Goal: Use online tool/utility

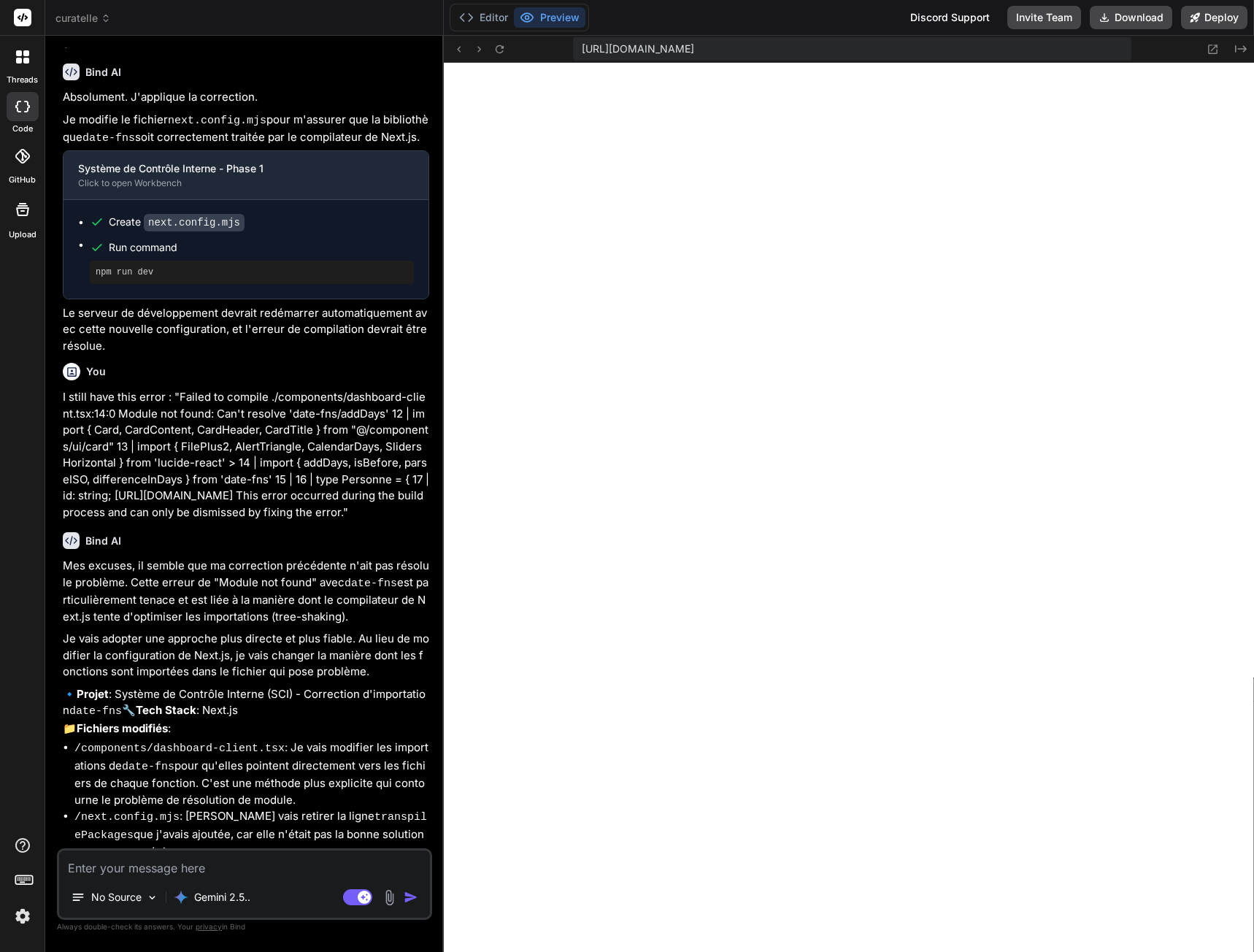
scroll to position [5474, 0]
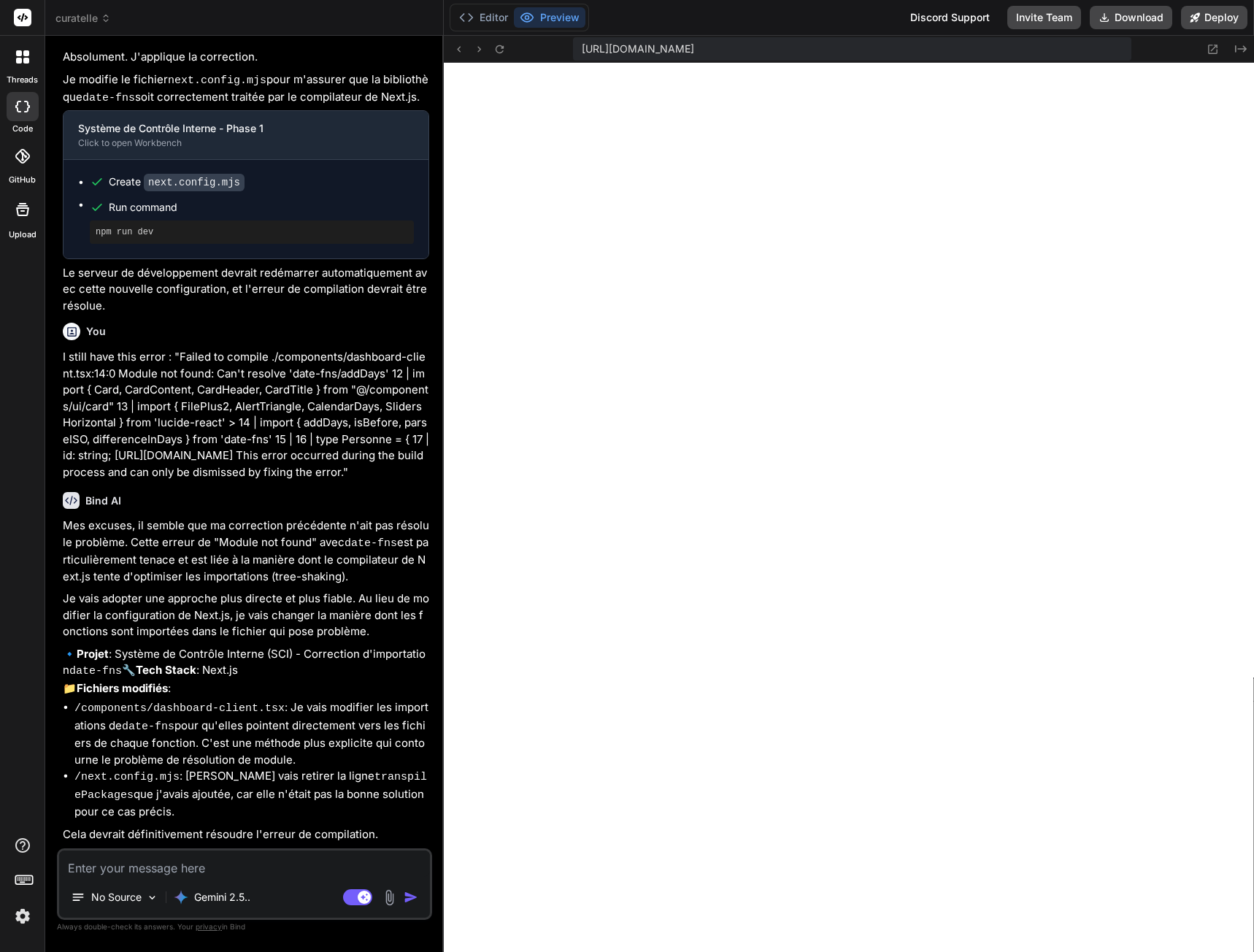
click at [230, 868] on textarea at bounding box center [244, 863] width 371 height 26
type textarea "o"
type textarea "x"
type textarea "ou"
type textarea "x"
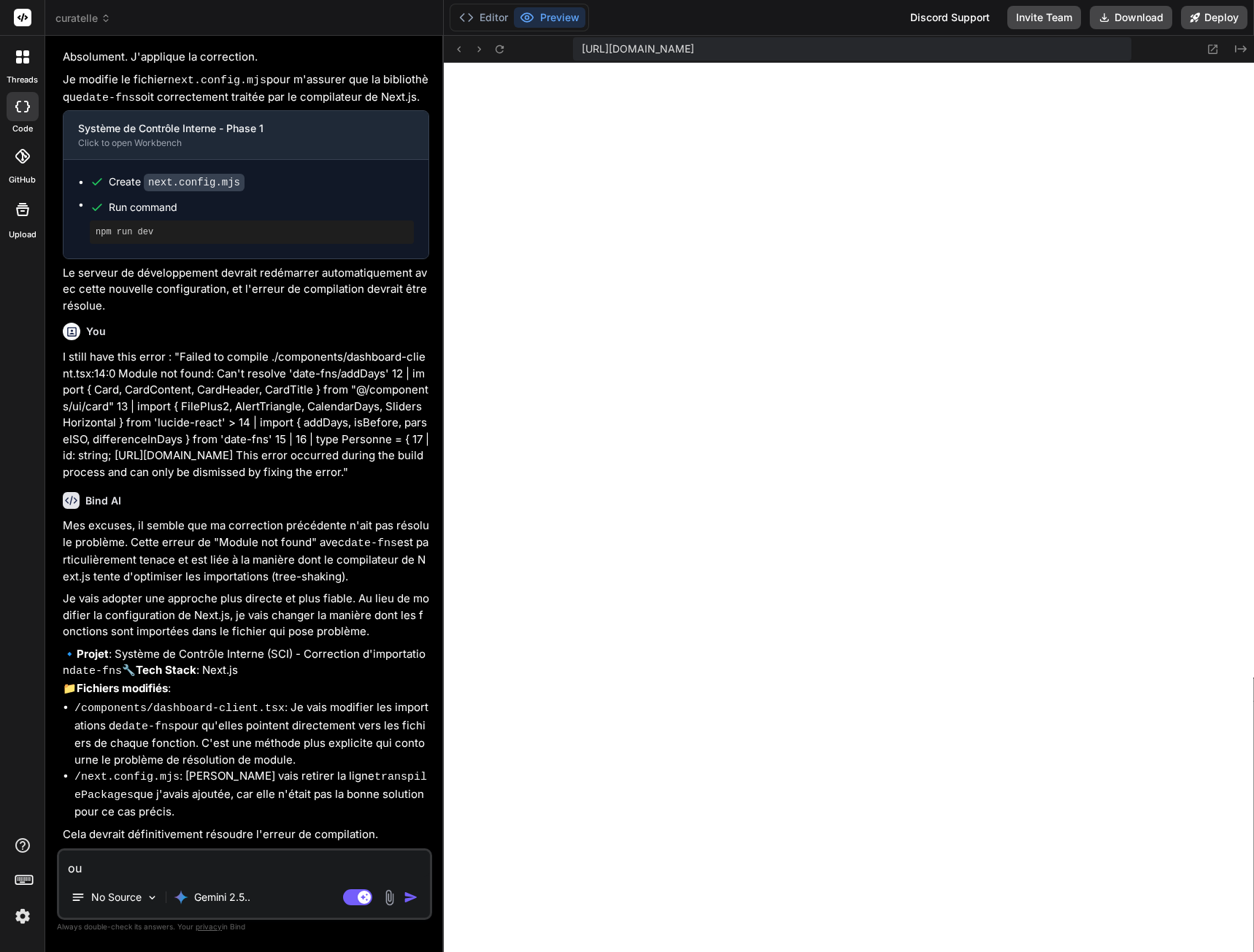
type textarea "oui"
type textarea "x"
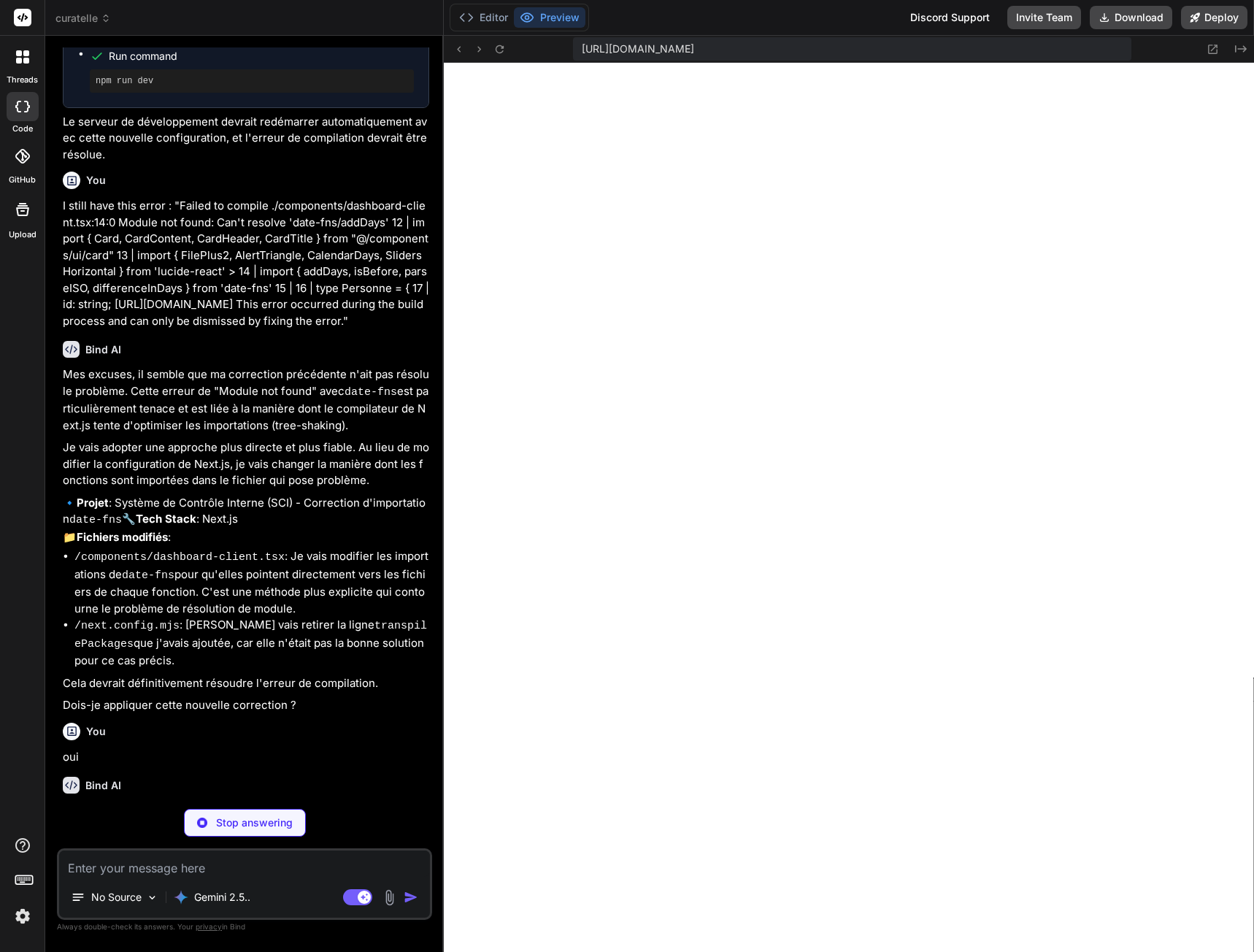
type textarea "x"
type textarea "/** @type {import('next').NextConfig} */ const nextConfig = {}; export default …"
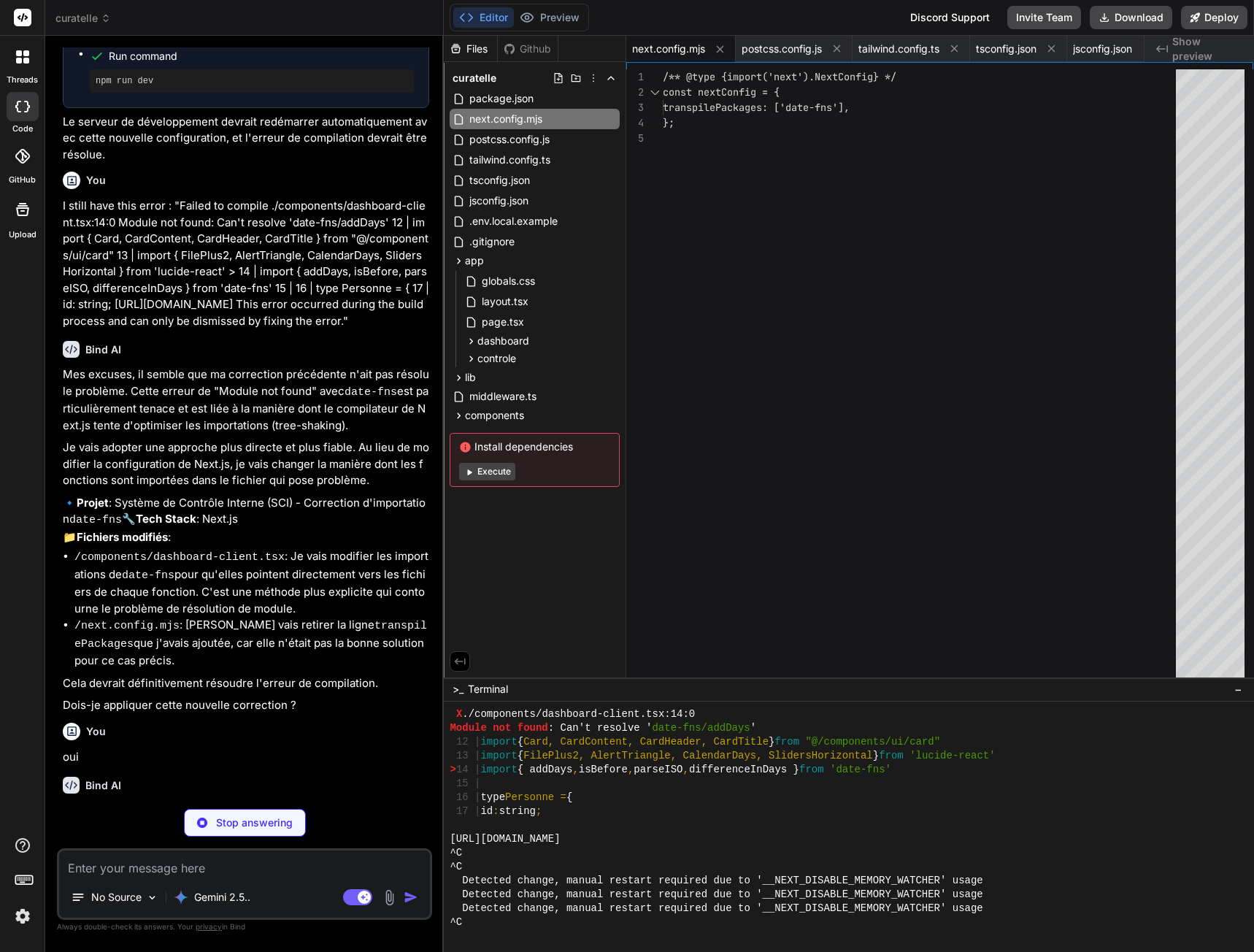
type textarea "x"
type textarea "</CardContent> </Card> </div> </div> </div> ) }"
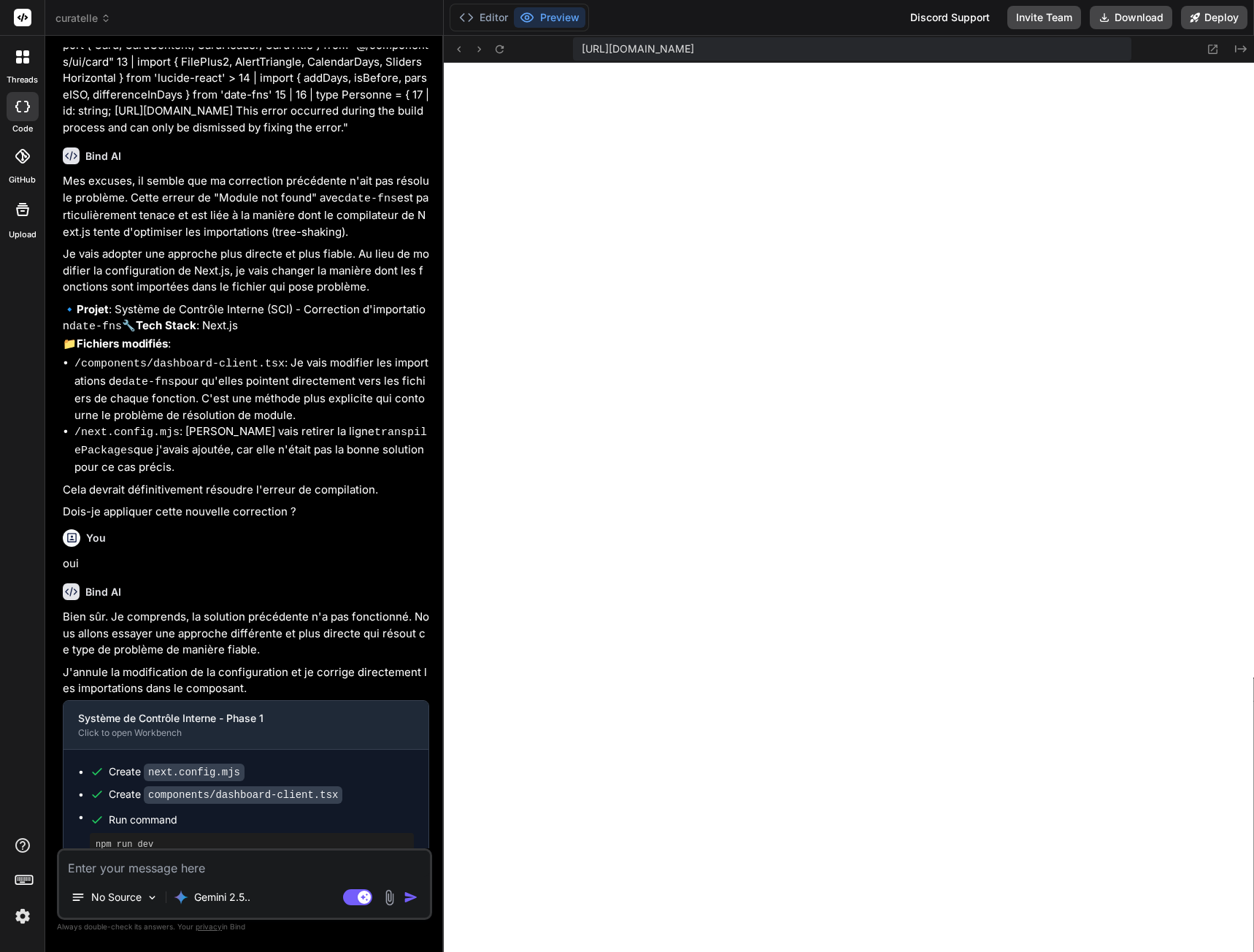
scroll to position [5864, 0]
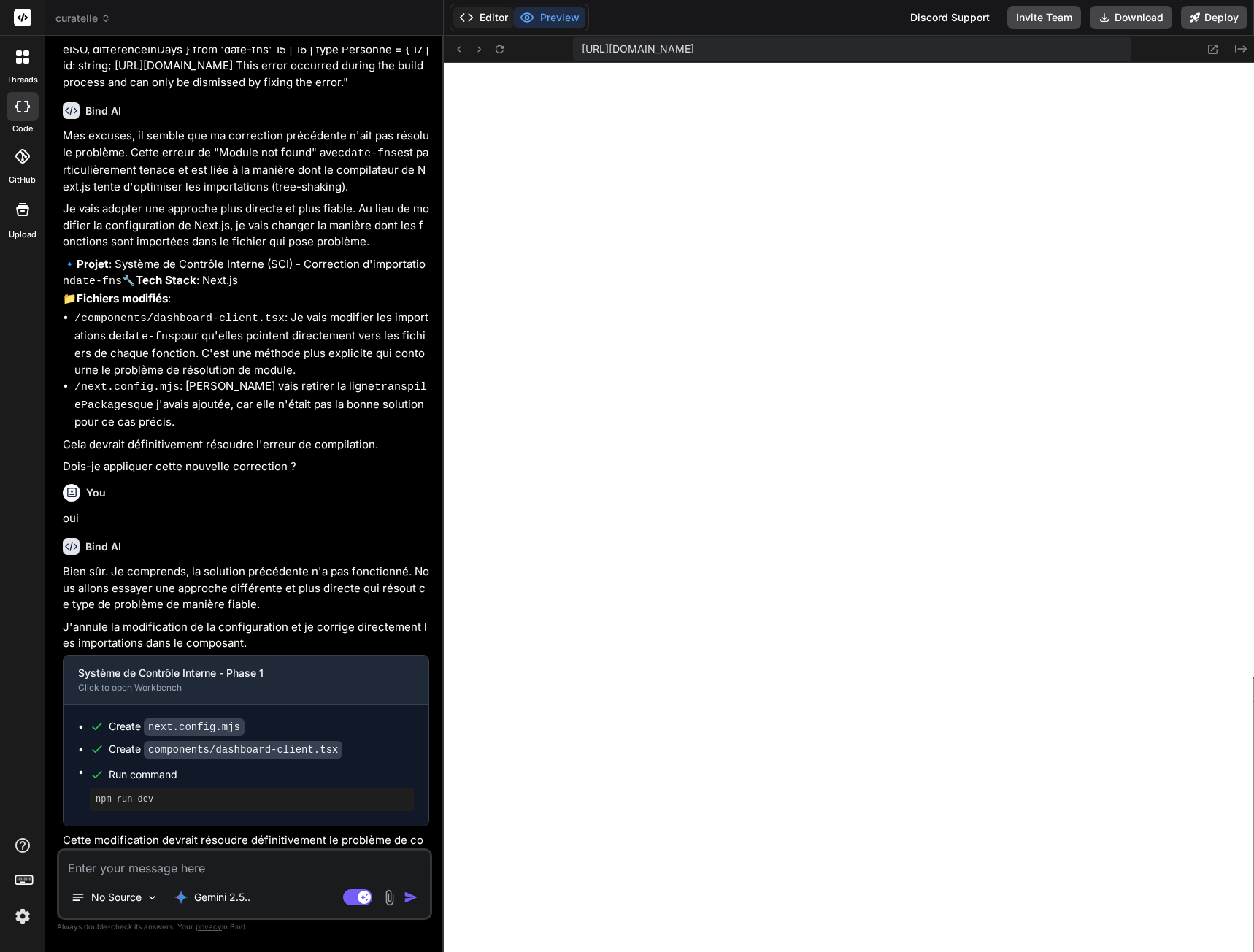
click at [495, 17] on button "Editor" at bounding box center [484, 18] width 61 height 21
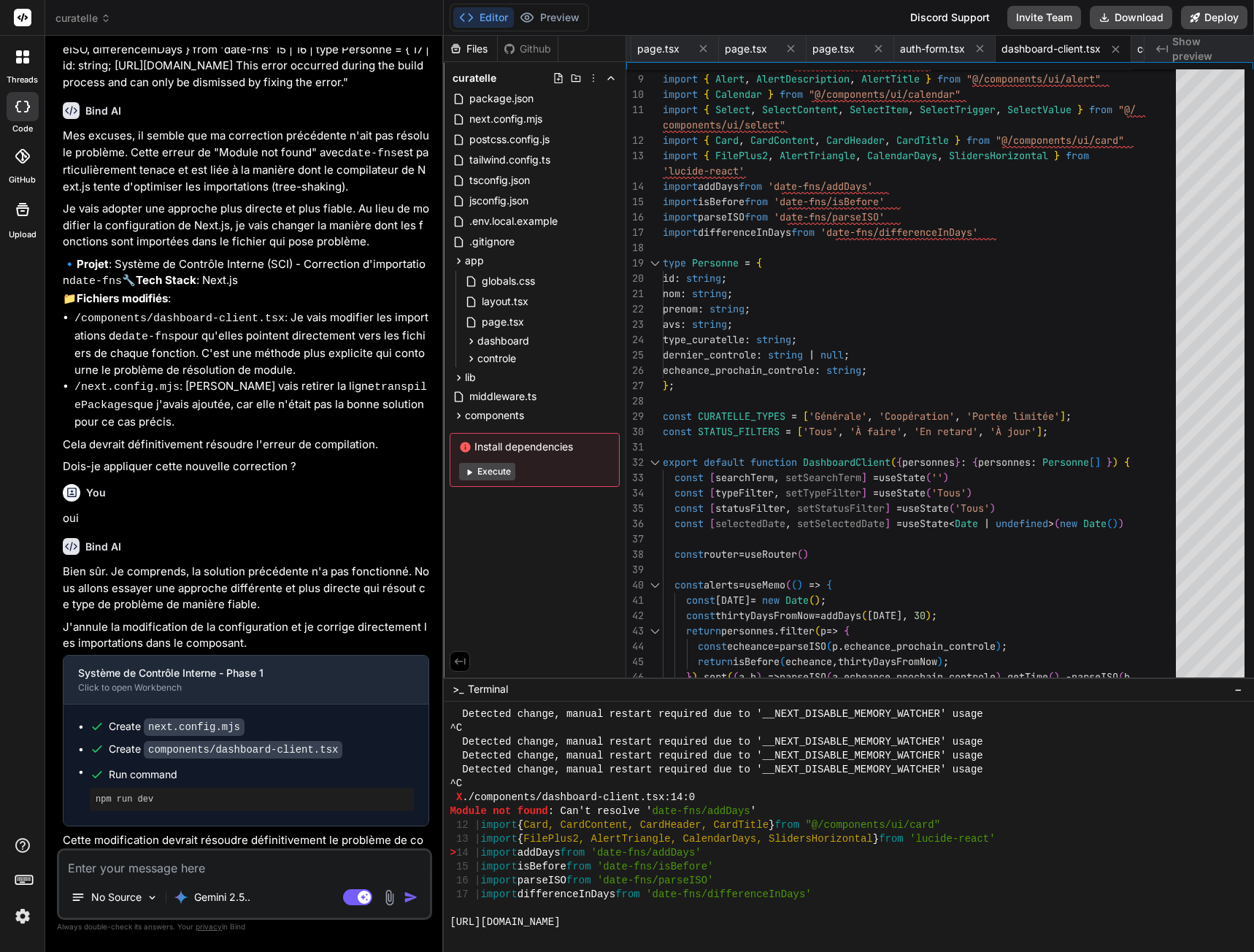
click at [502, 472] on button "Execute" at bounding box center [487, 472] width 56 height 18
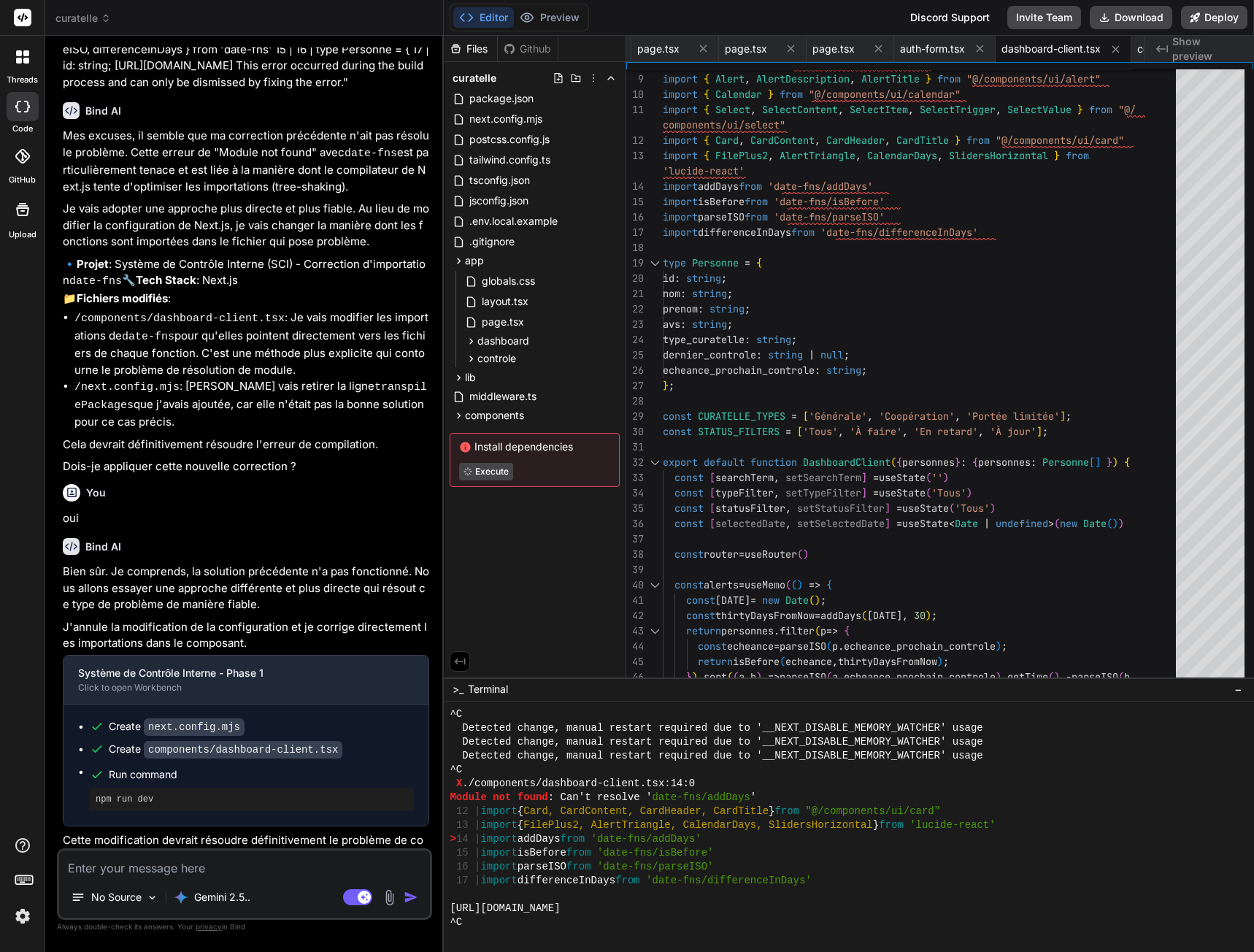
type textarea "x"
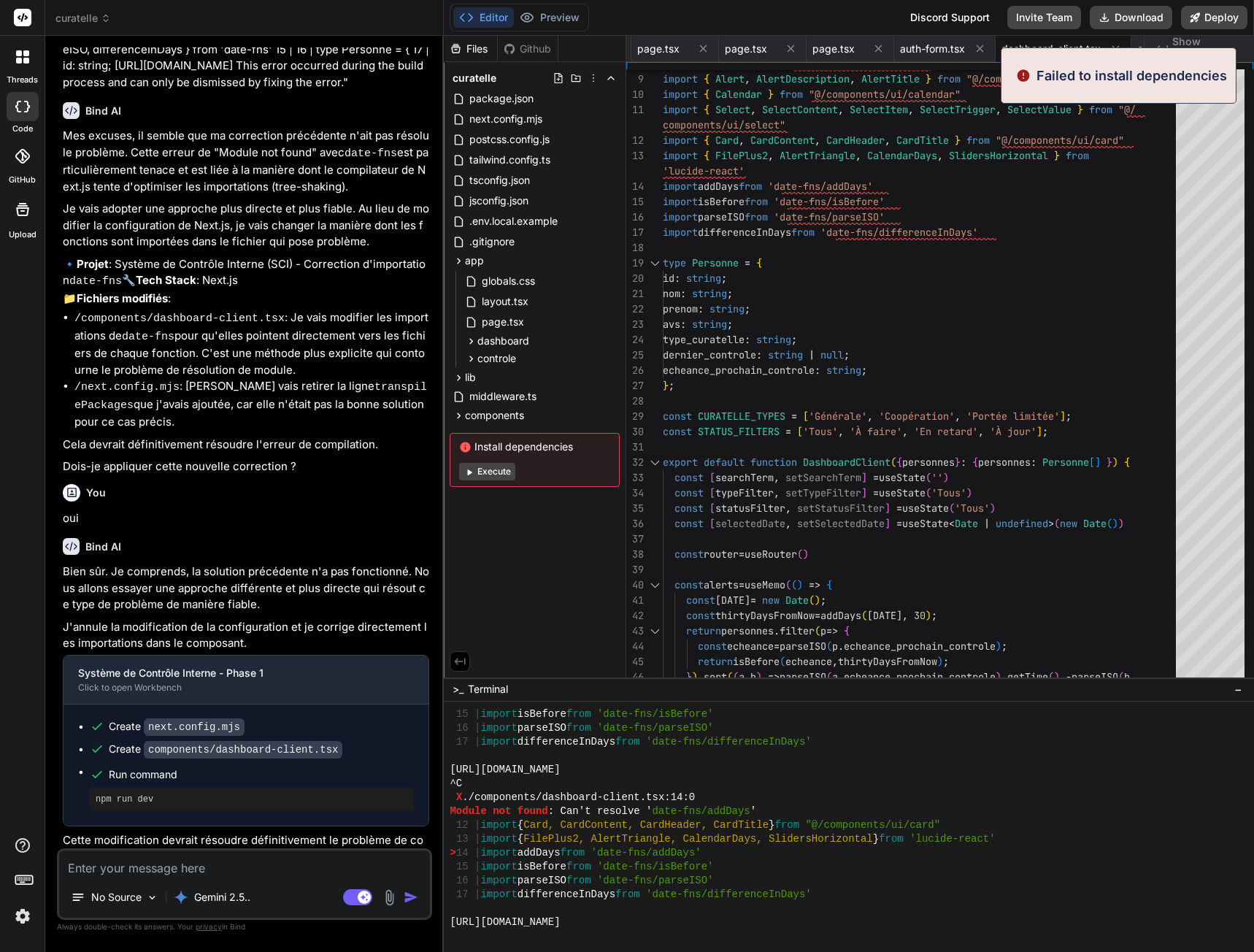
scroll to position [9470, 0]
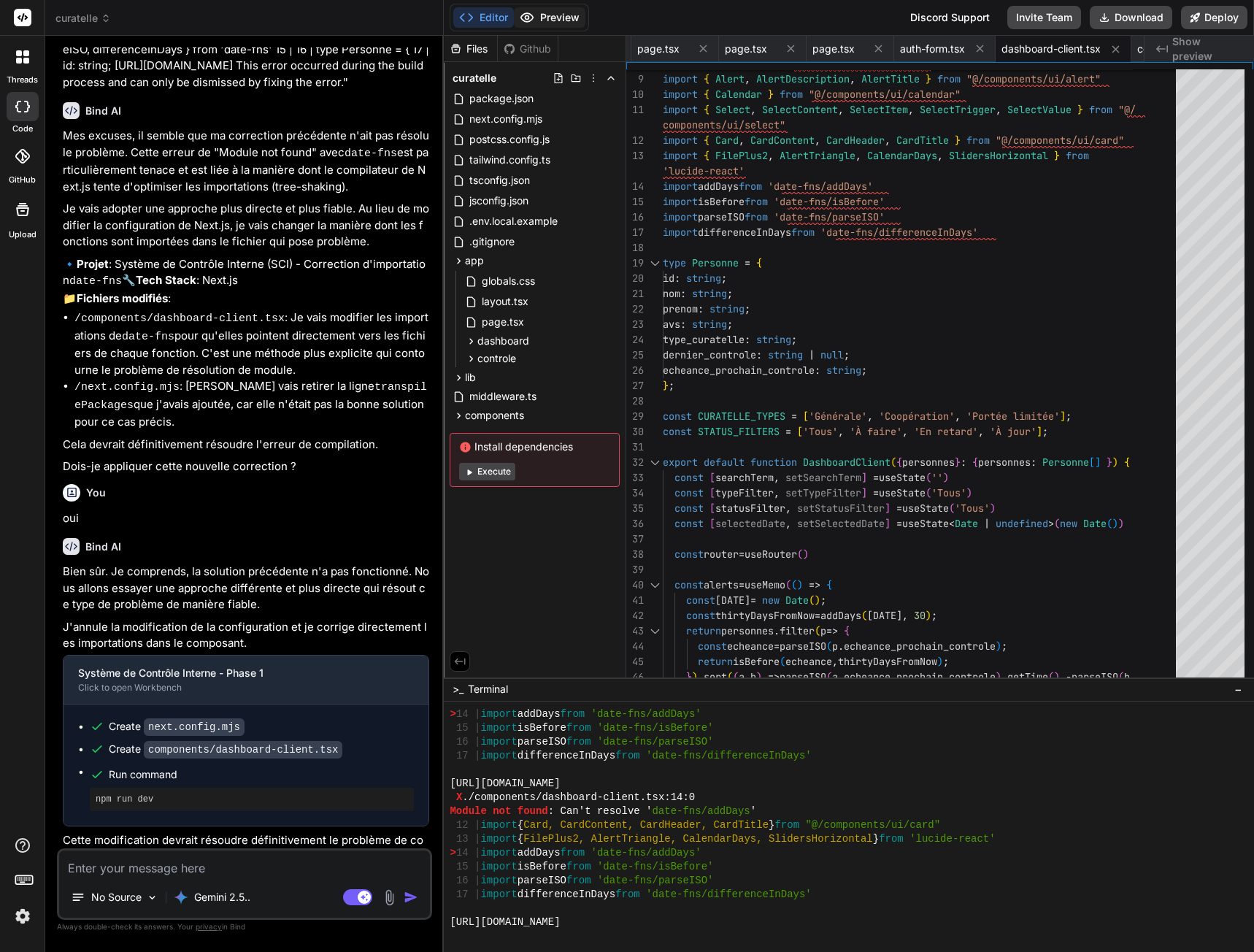
click at [555, 18] on button "Preview" at bounding box center [550, 18] width 71 height 21
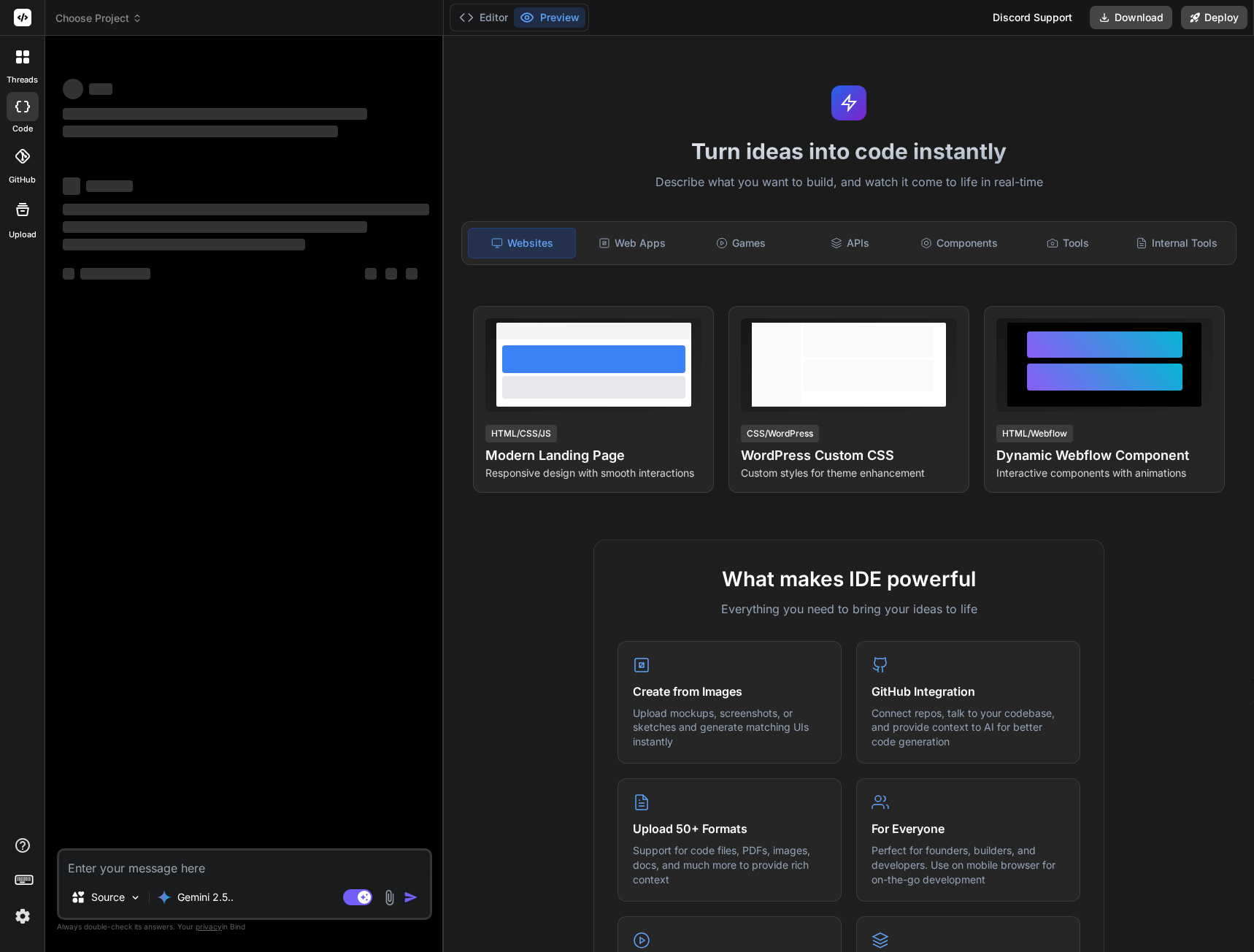
click at [97, 20] on span "Choose Project" at bounding box center [99, 19] width 87 height 15
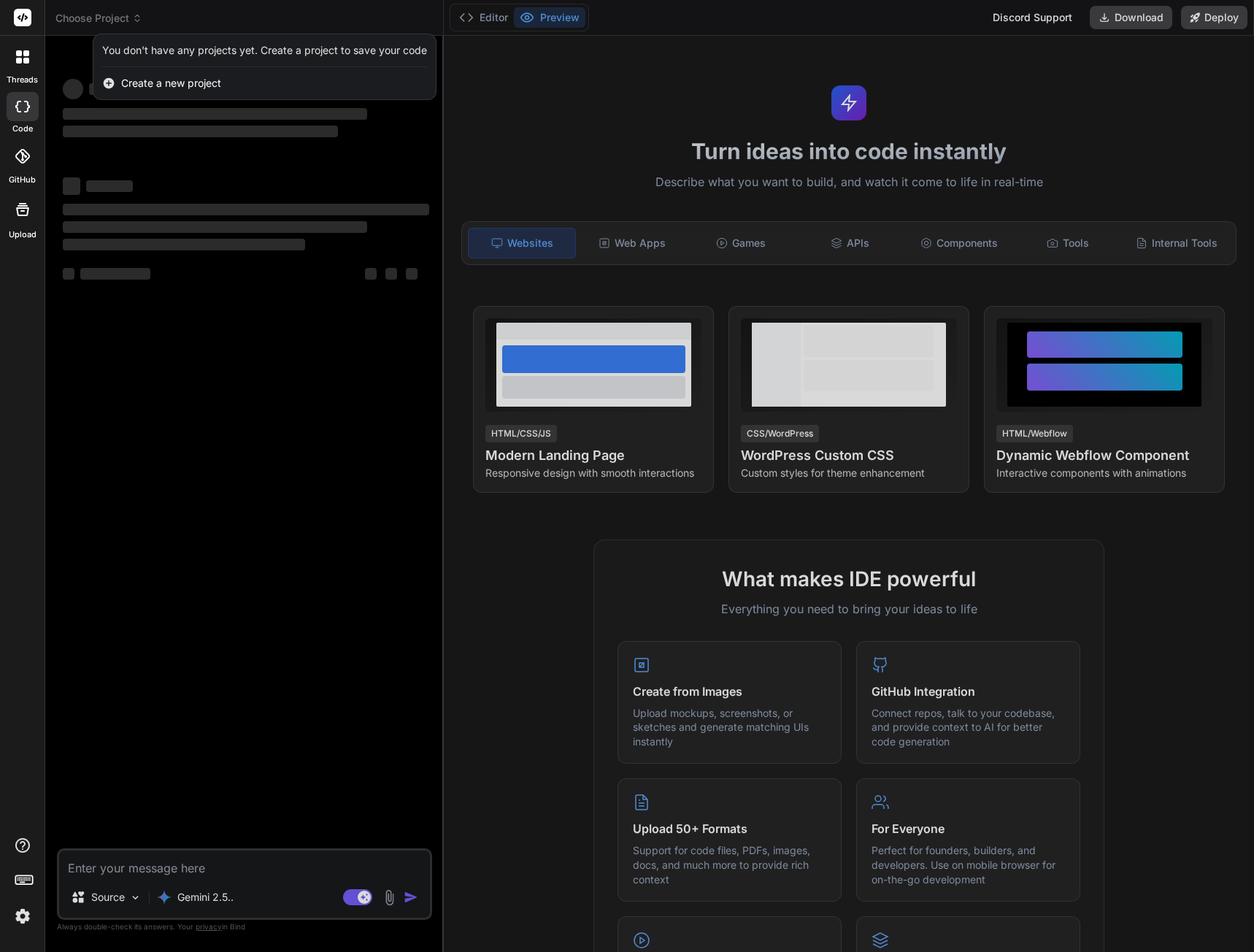
click at [107, 18] on div at bounding box center [627, 476] width 1254 height 952
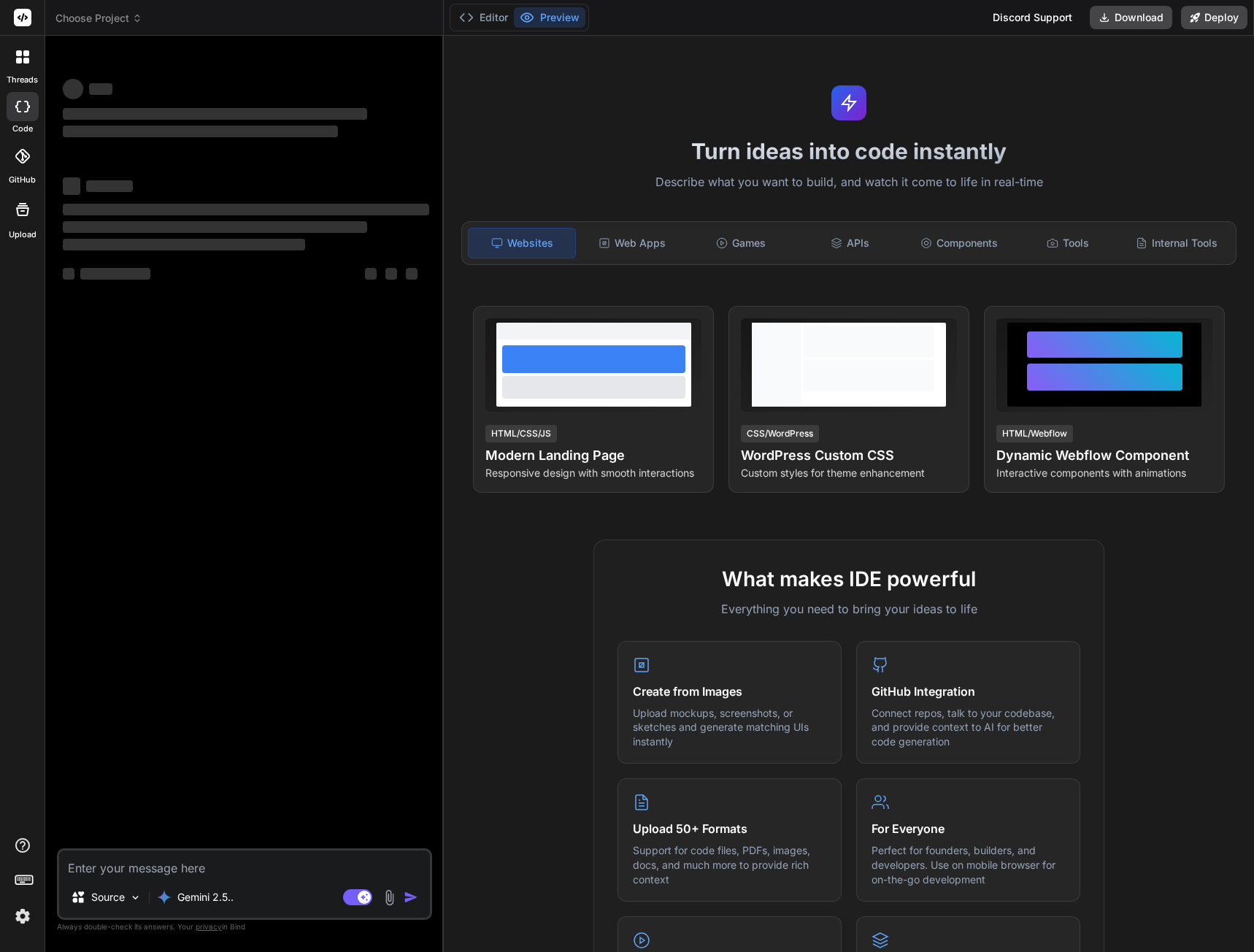
click at [22, 919] on img at bounding box center [22, 916] width 25 height 25
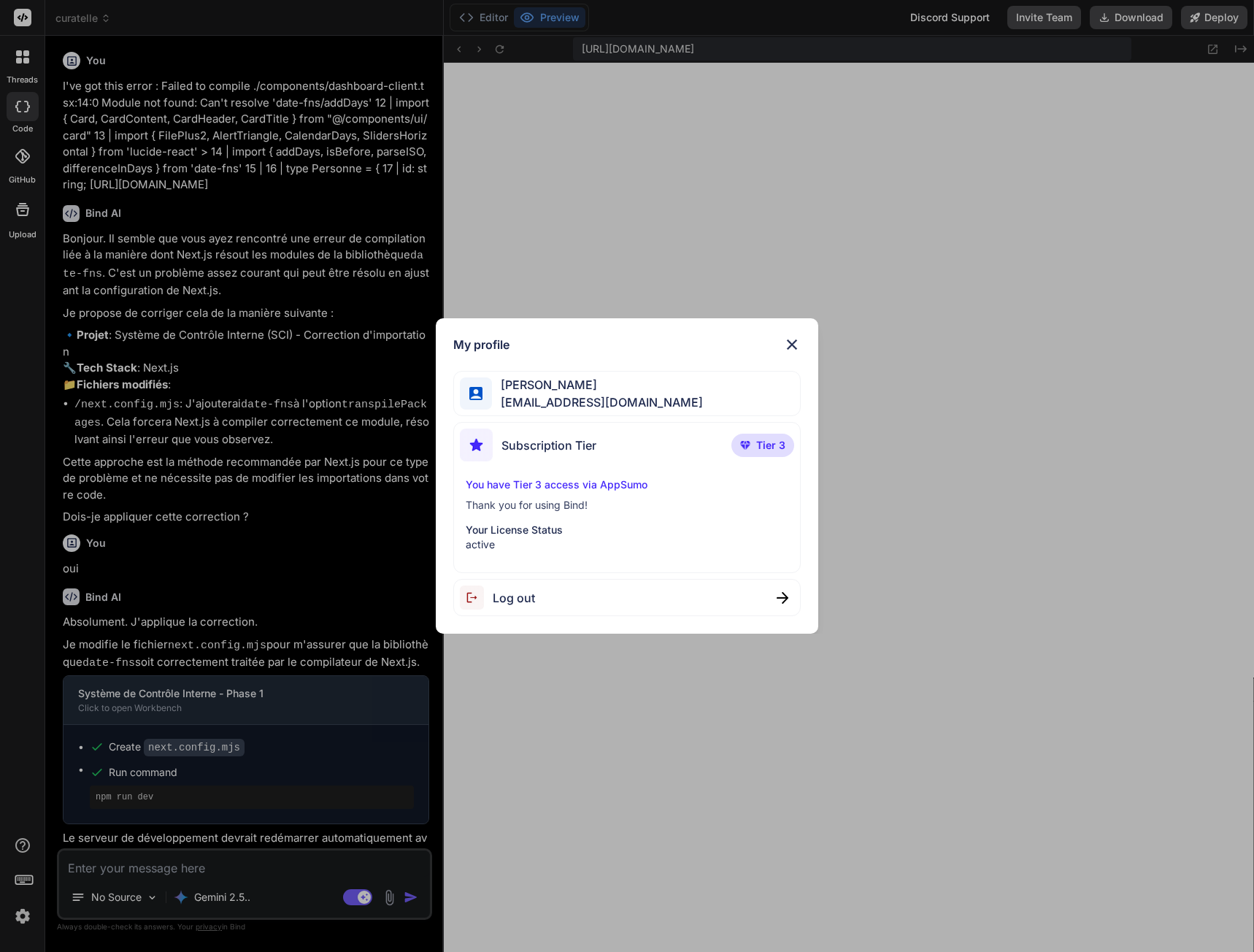
scroll to position [1259, 0]
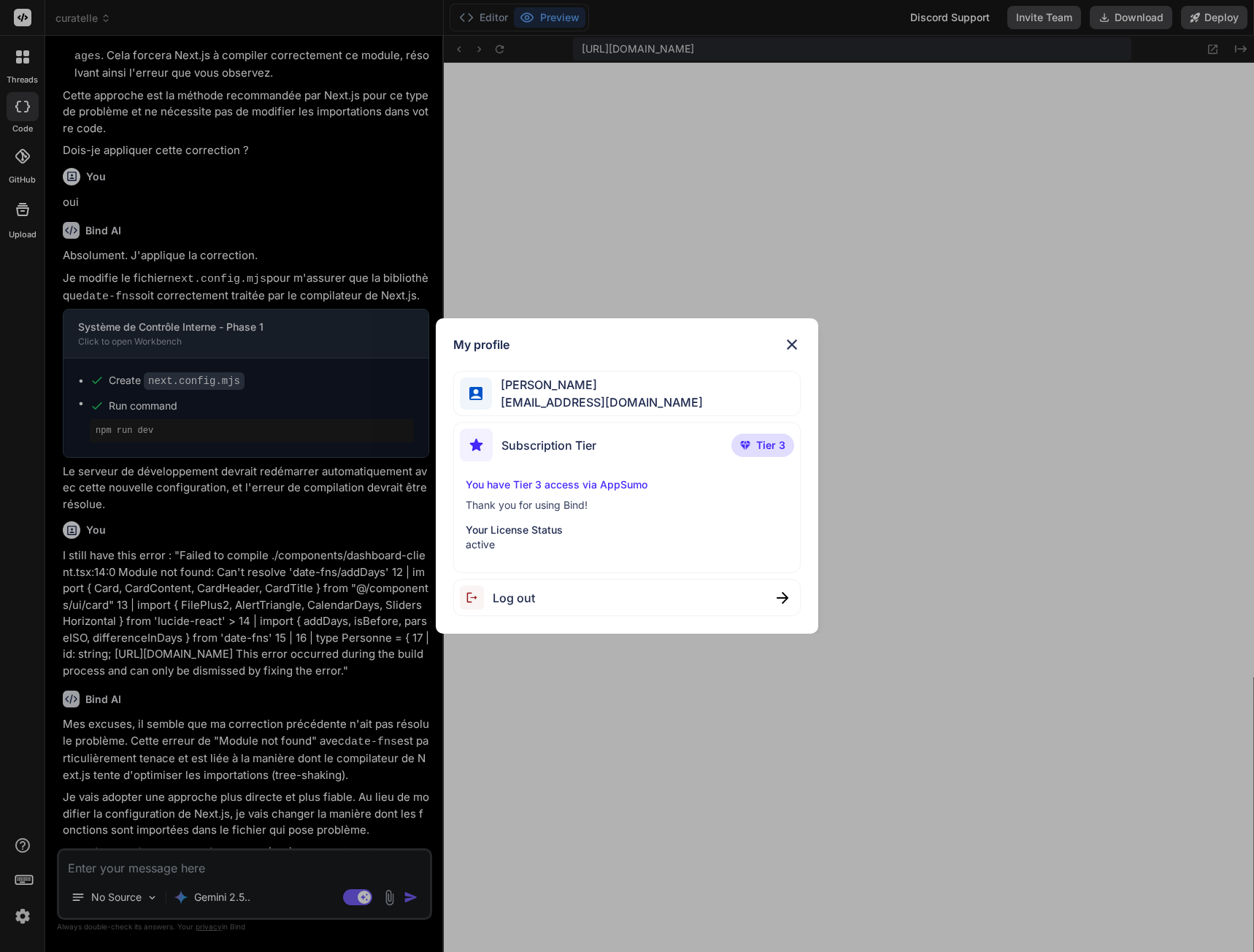
click at [786, 343] on img at bounding box center [793, 345] width 18 height 18
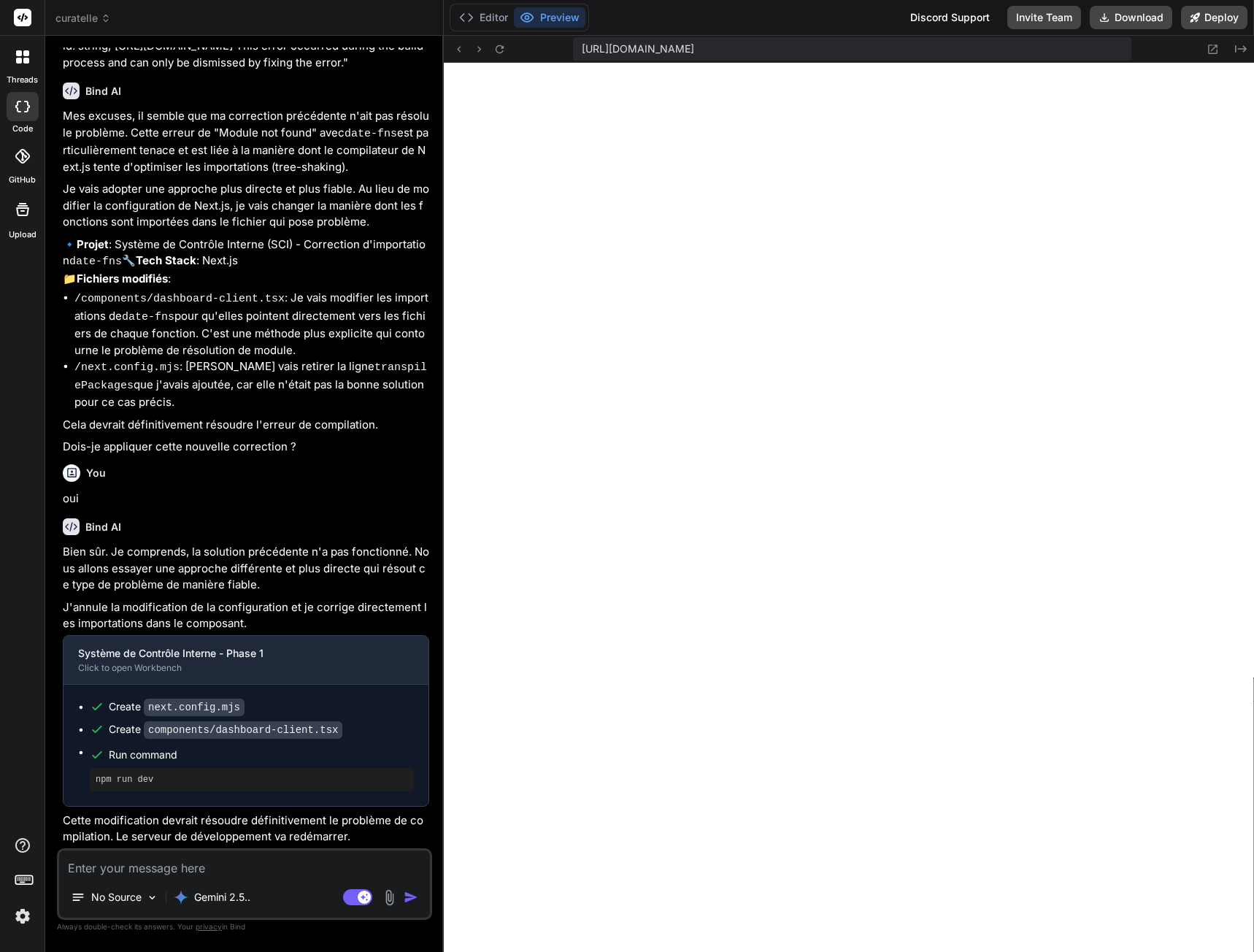
scroll to position [1882, 0]
click at [107, 21] on icon at bounding box center [106, 21] width 4 height 2
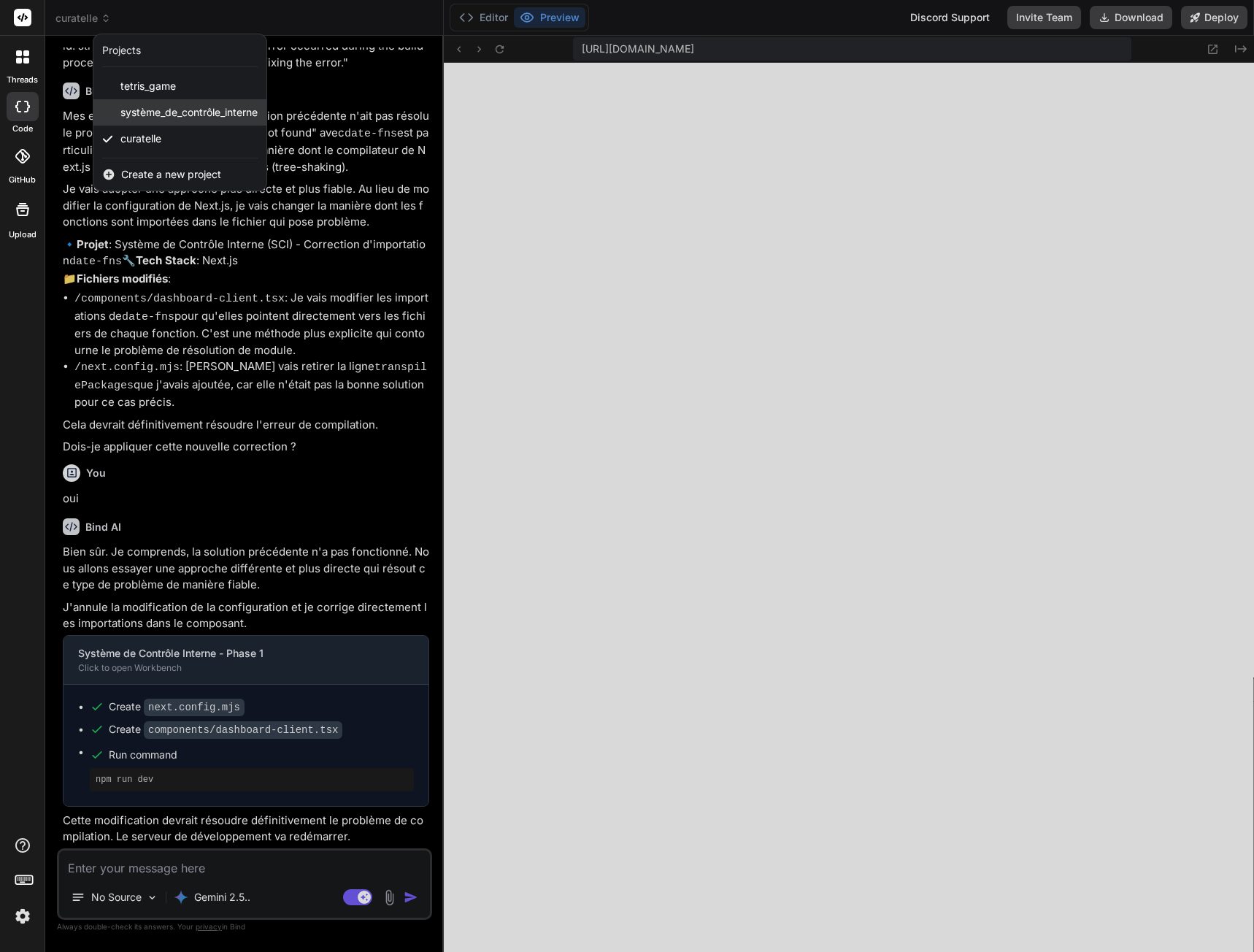
click at [146, 110] on span "système_de_contrôle_interne" at bounding box center [189, 113] width 137 height 15
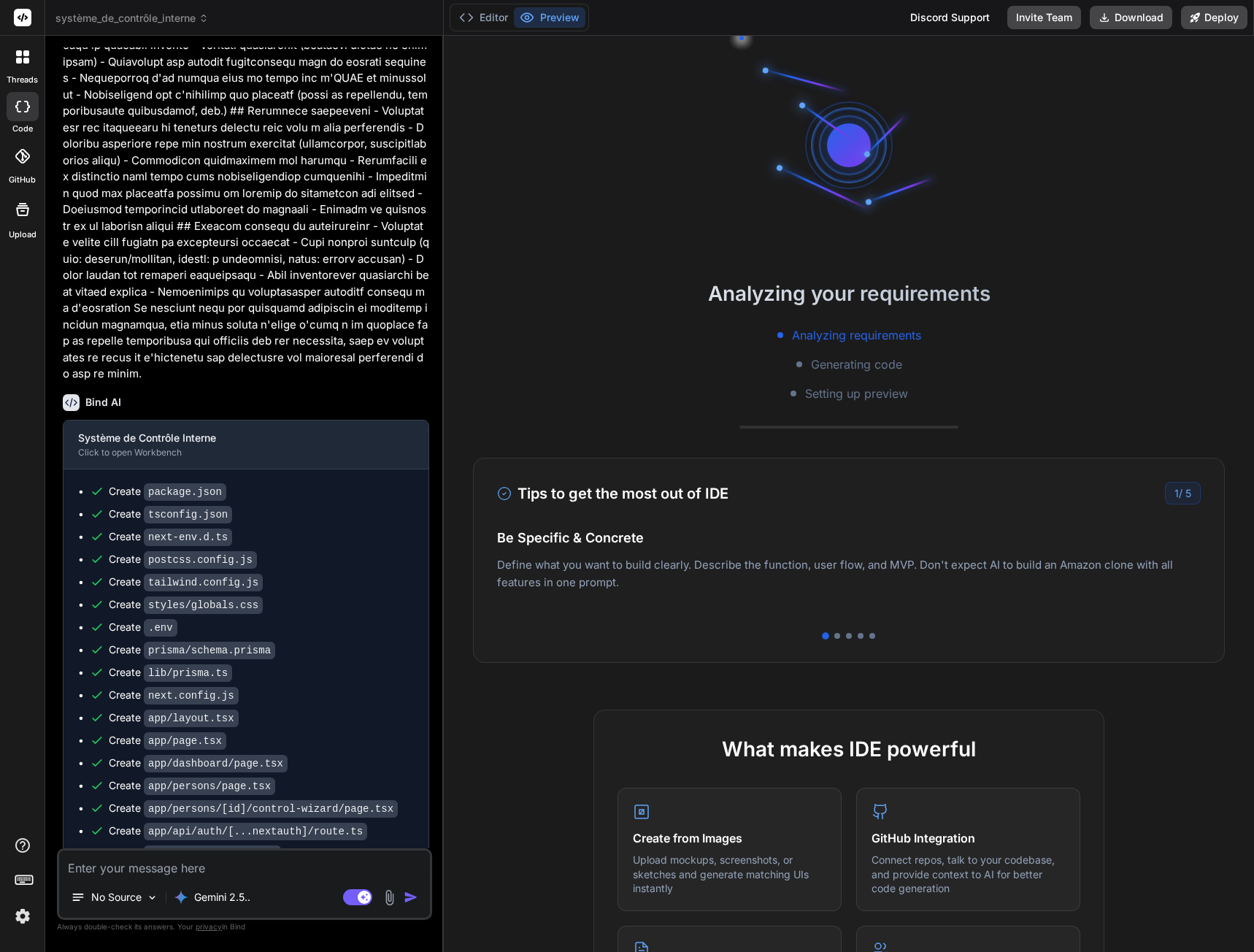
scroll to position [3092, 0]
click at [177, 19] on span "système_de_contrôle_interne" at bounding box center [132, 19] width 153 height 15
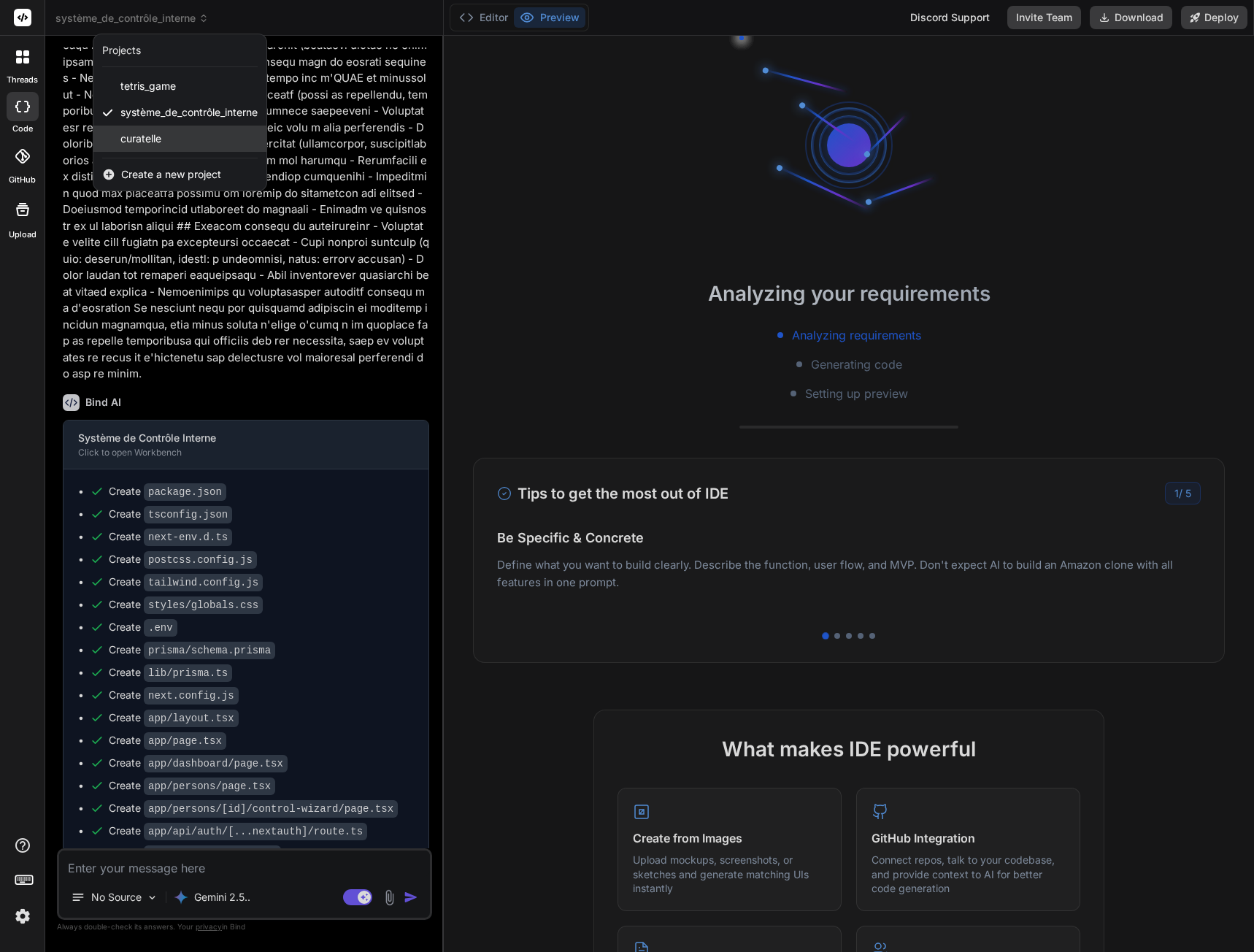
click at [176, 143] on div "curatelle" at bounding box center [180, 138] width 173 height 26
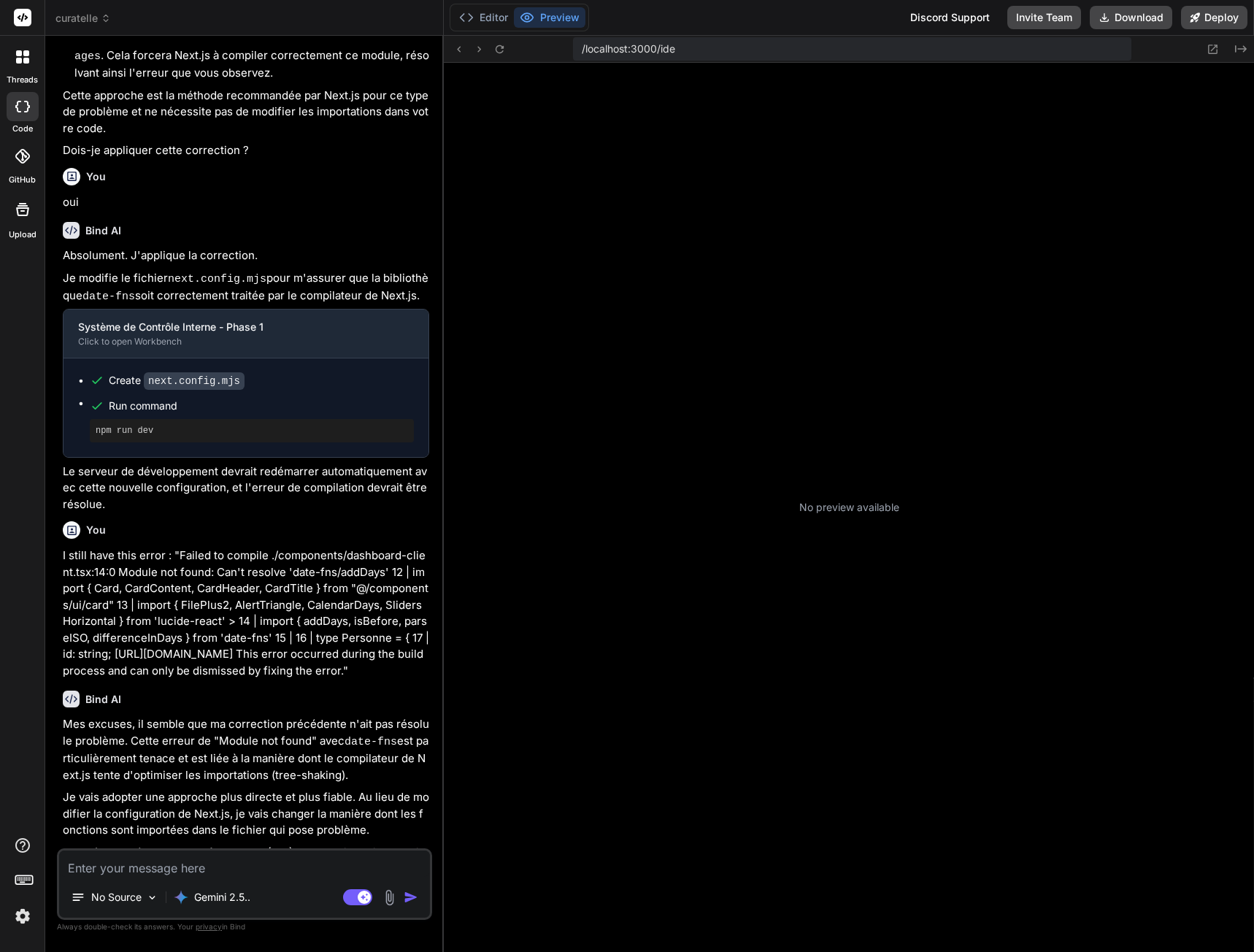
scroll to position [3369, 0]
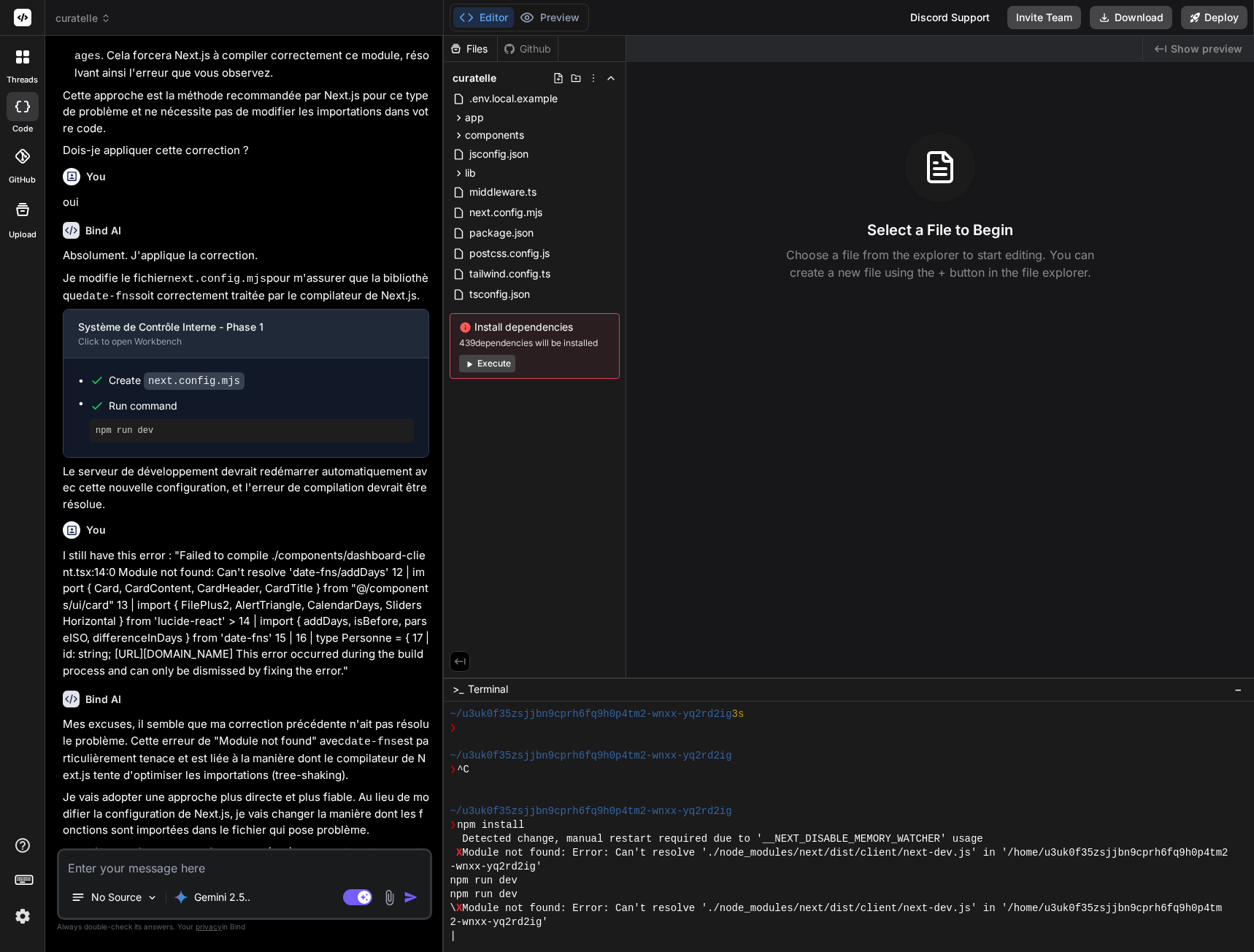
click at [499, 364] on button "Execute" at bounding box center [487, 364] width 56 height 18
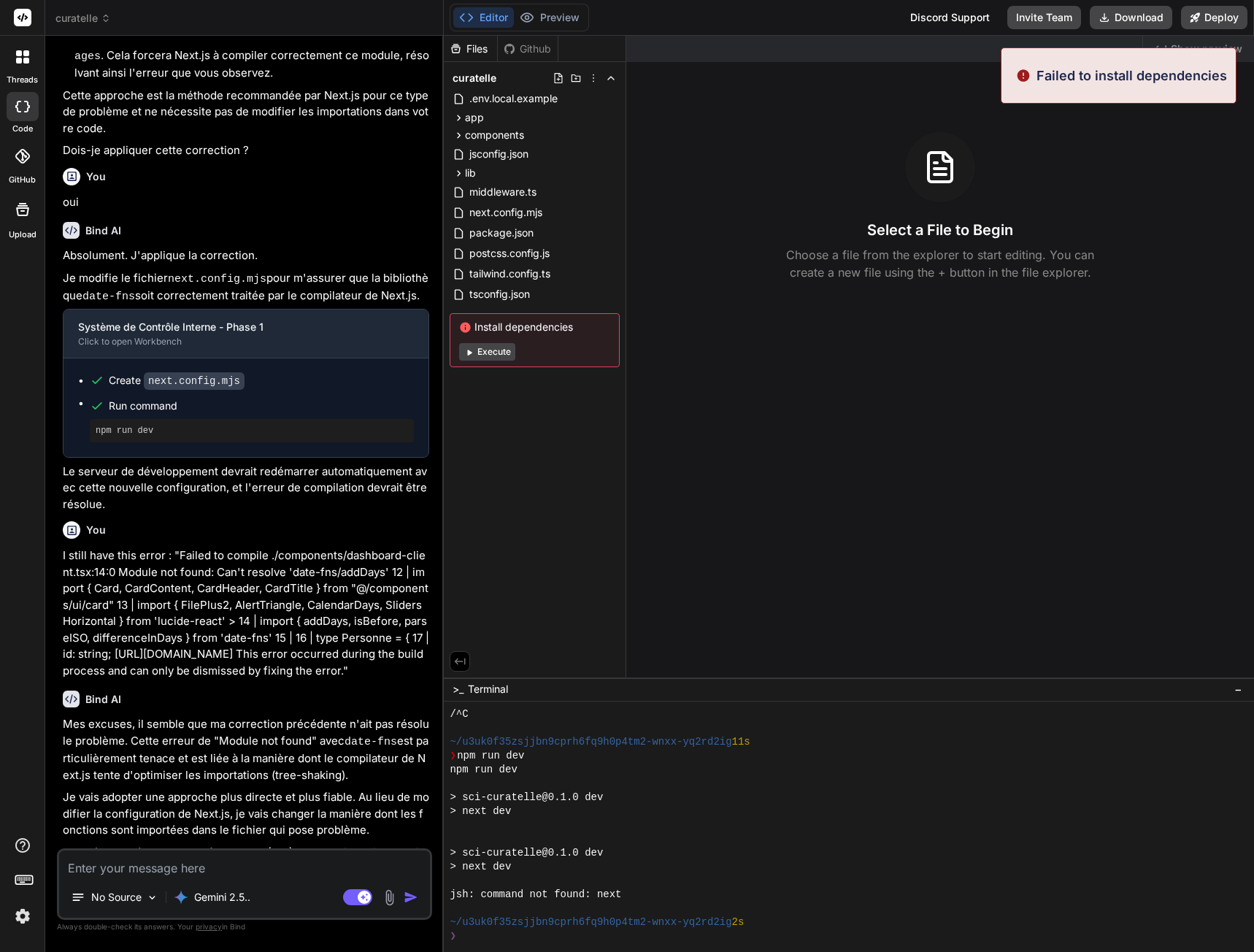
scroll to position [3661, 0]
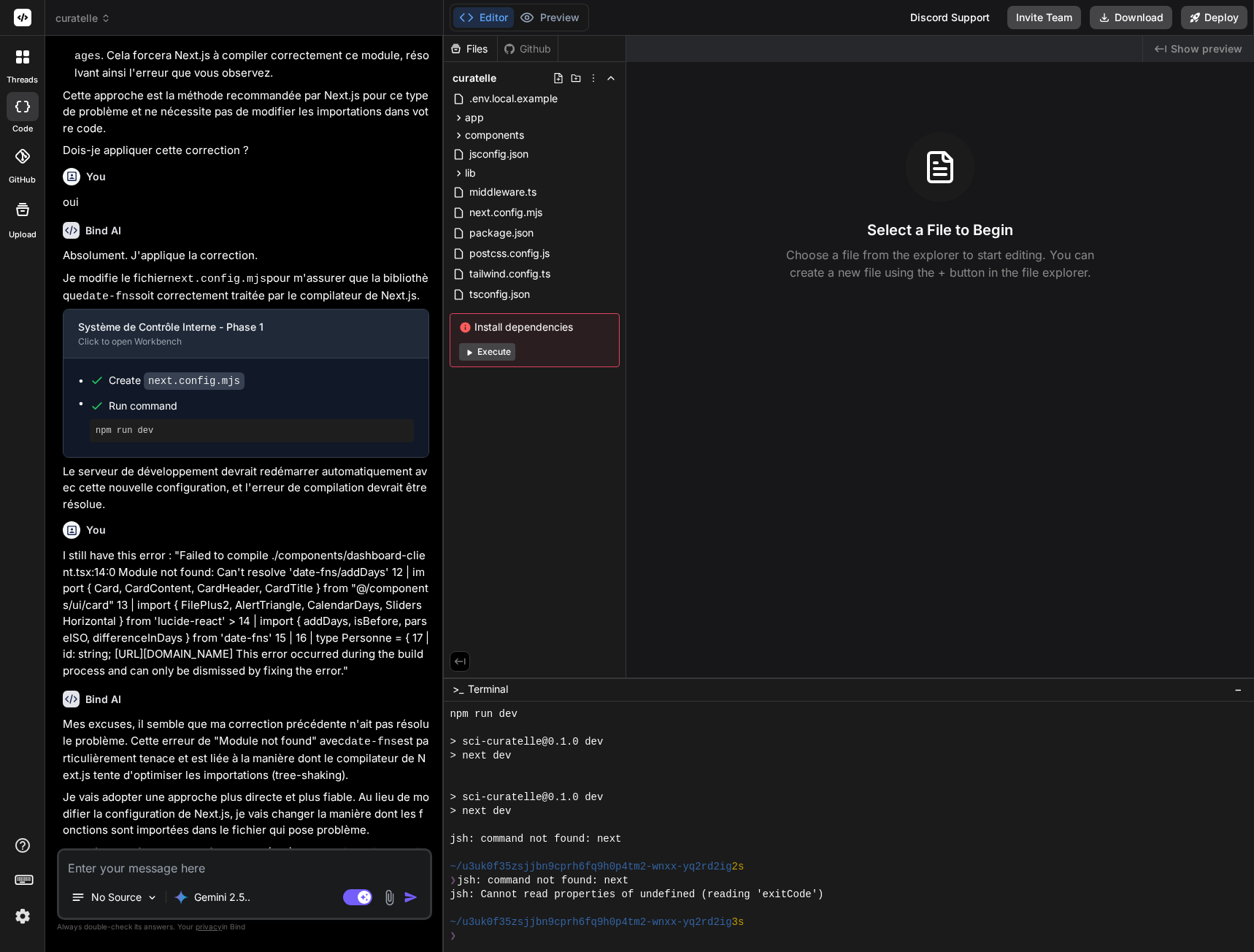
click at [498, 349] on button "Execute" at bounding box center [487, 352] width 56 height 18
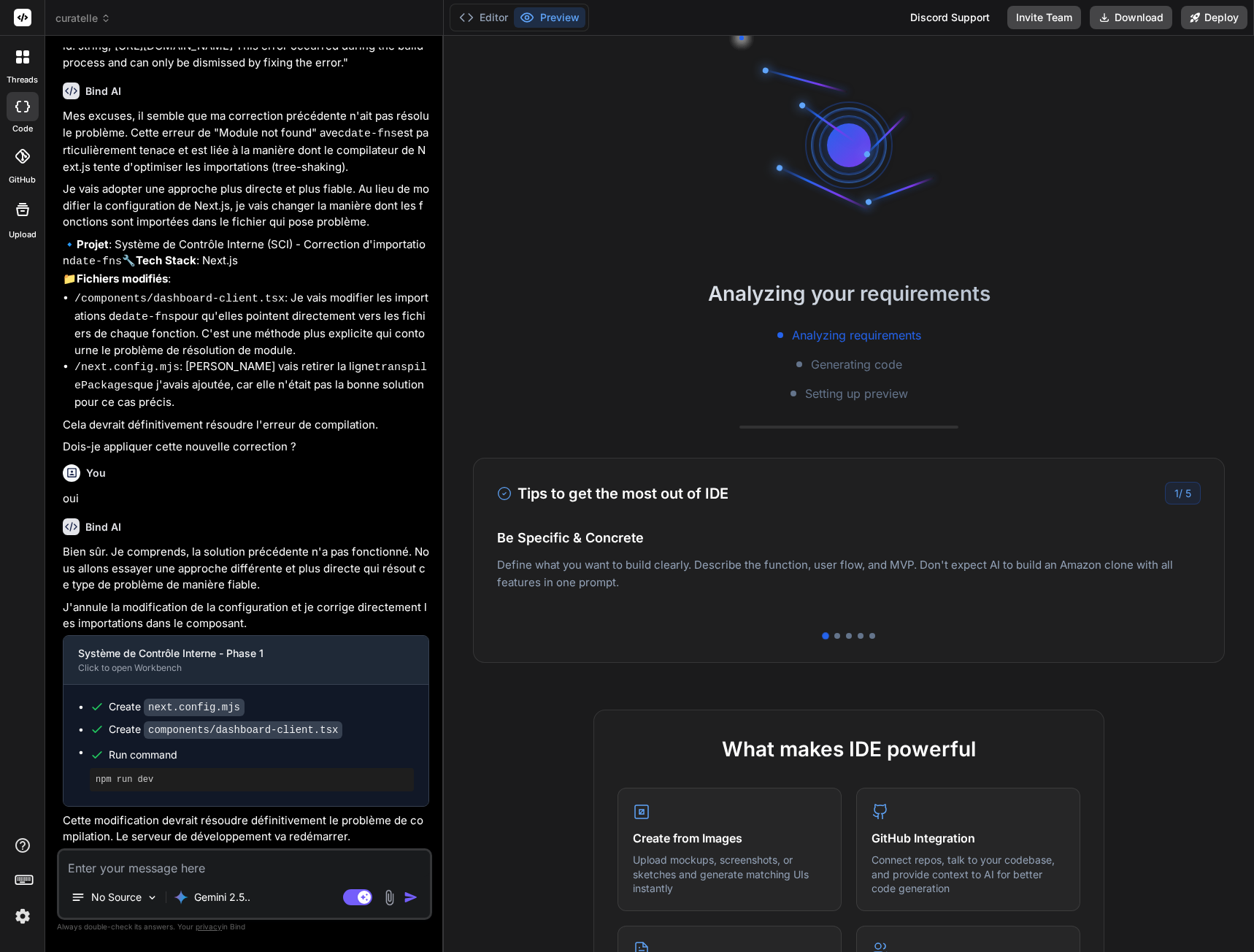
scroll to position [1882, 0]
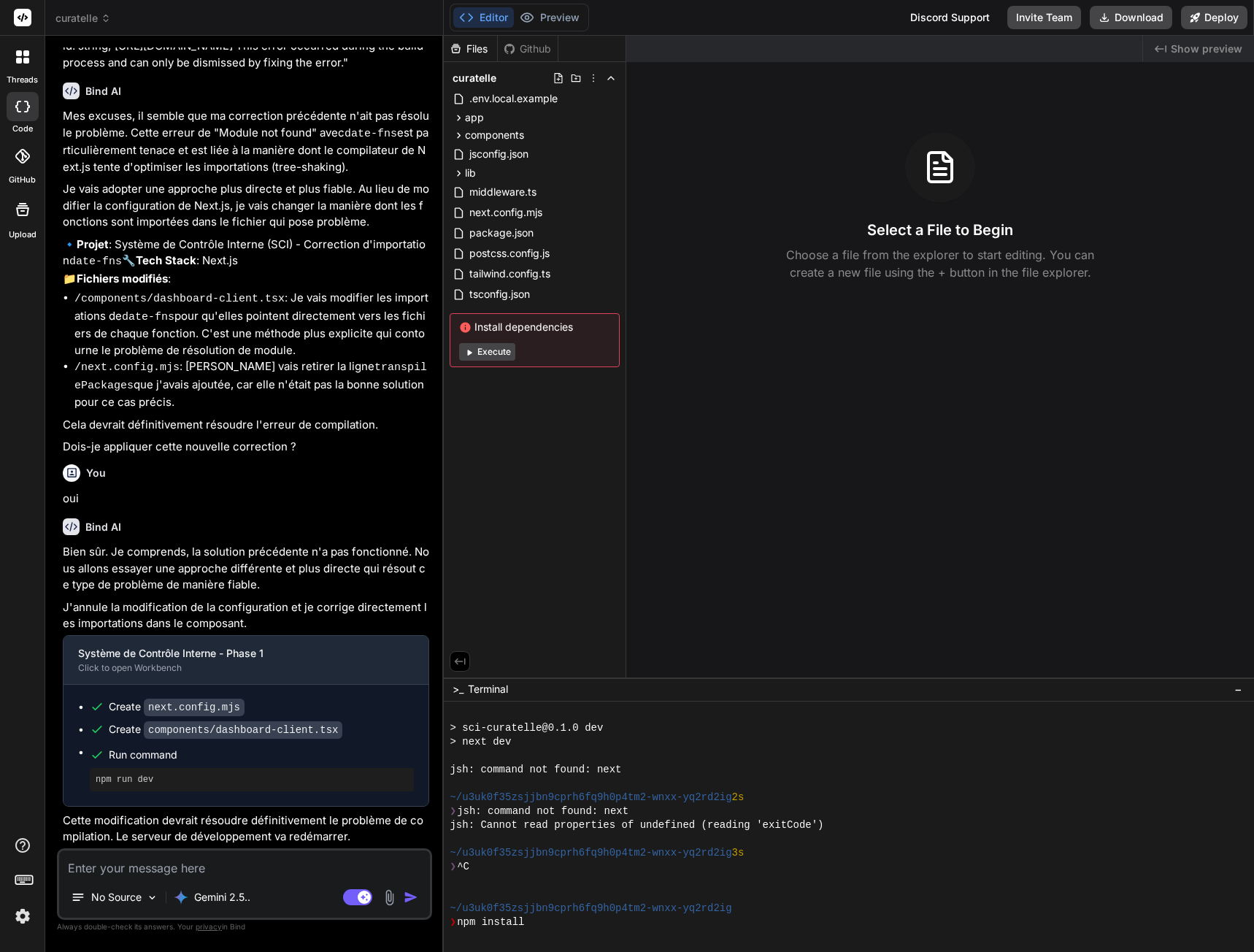
type textarea "x"
